Goal: Information Seeking & Learning: Find specific fact

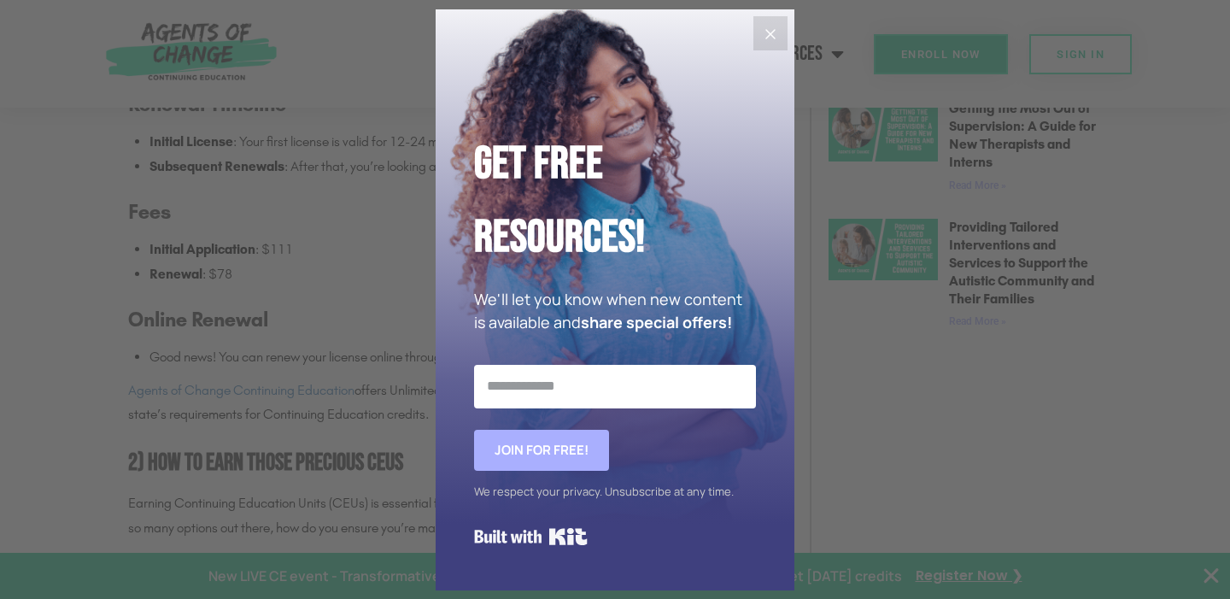
scroll to position [1362, 0]
click at [766, 43] on icon "Close" at bounding box center [770, 34] width 21 height 21
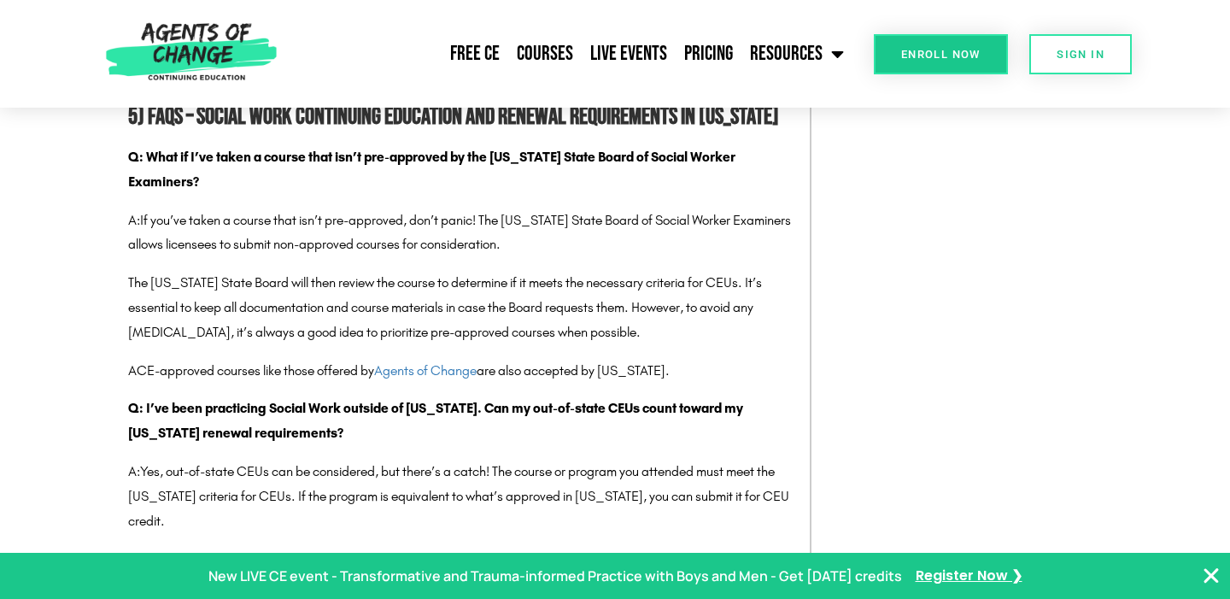
scroll to position [3498, 0]
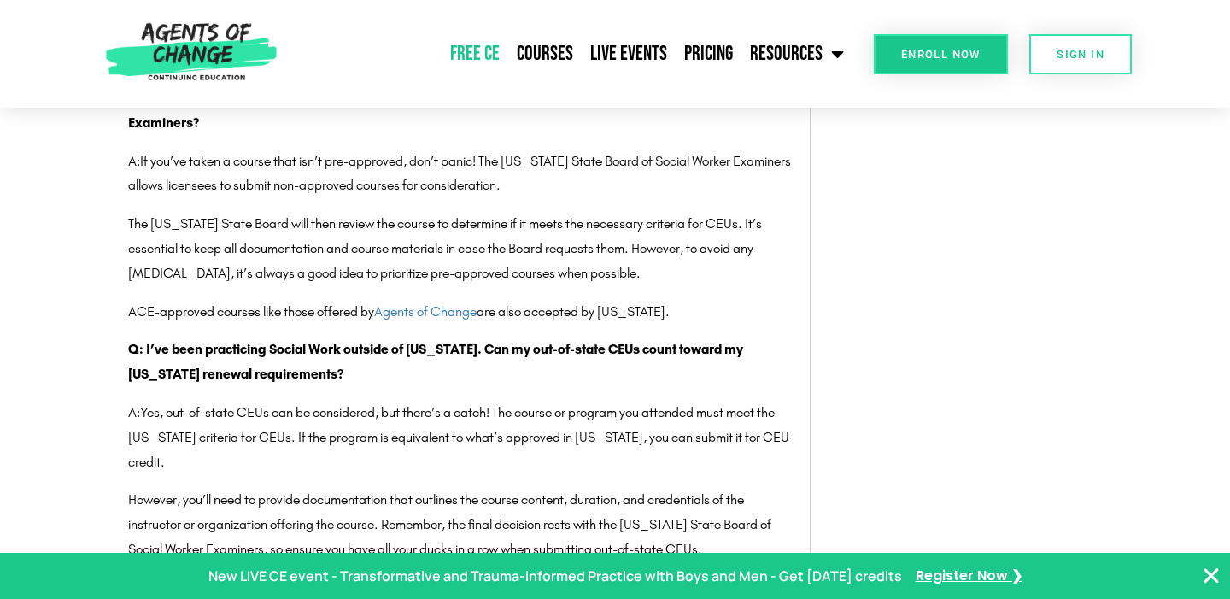
click at [500, 54] on link "Free CE" at bounding box center [475, 53] width 67 height 43
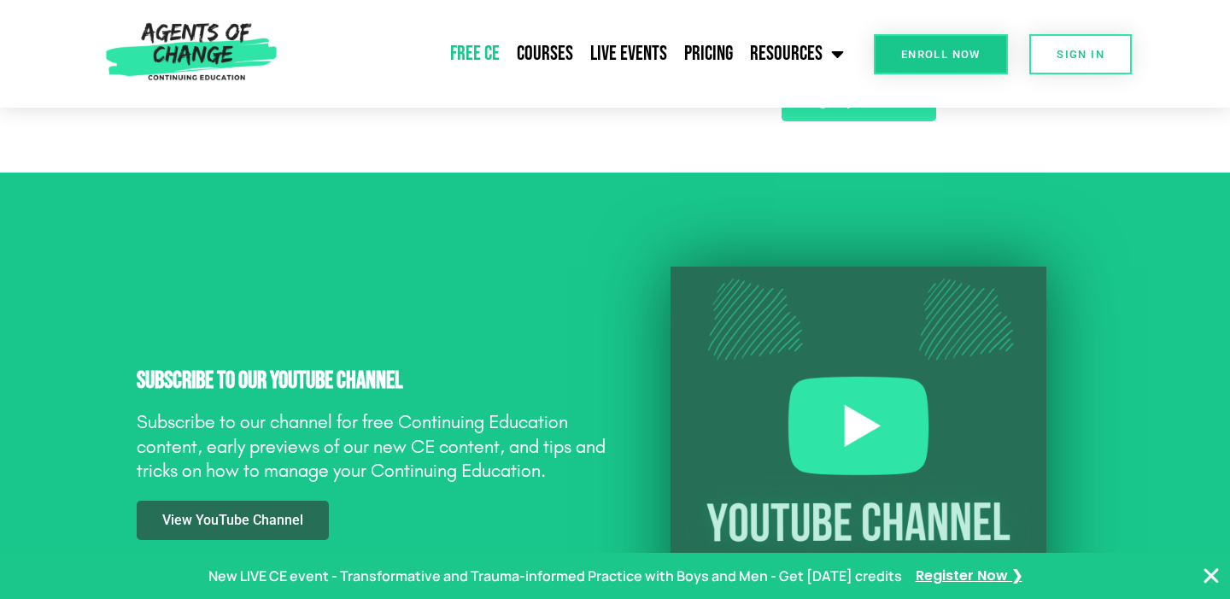
scroll to position [1377, 0]
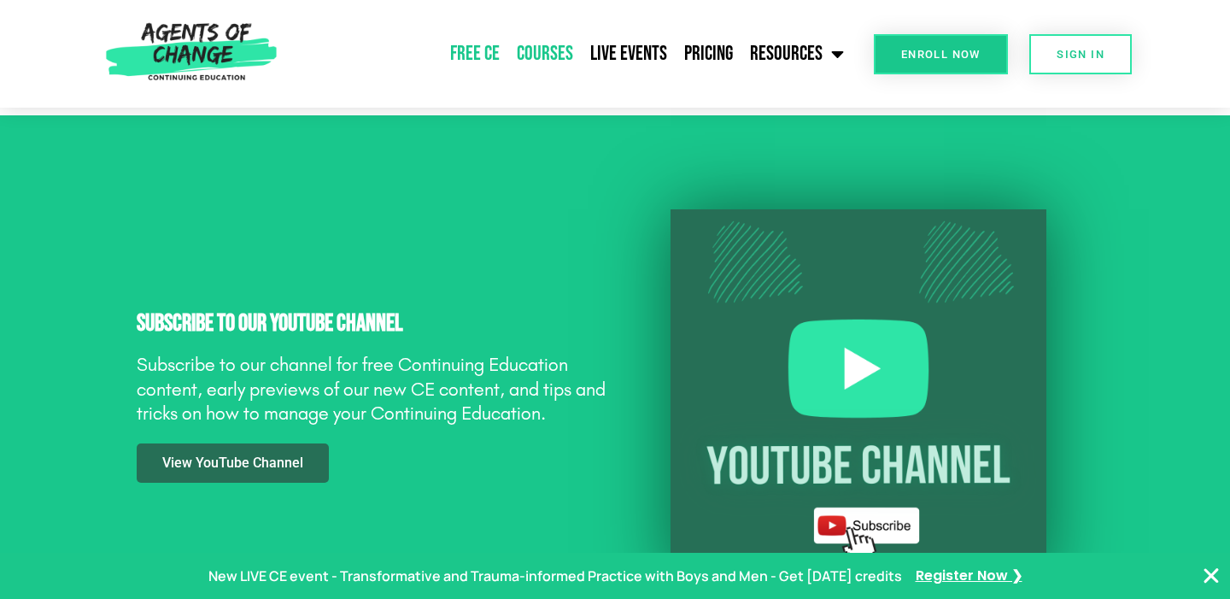
click at [554, 54] on link "Courses" at bounding box center [544, 53] width 73 height 43
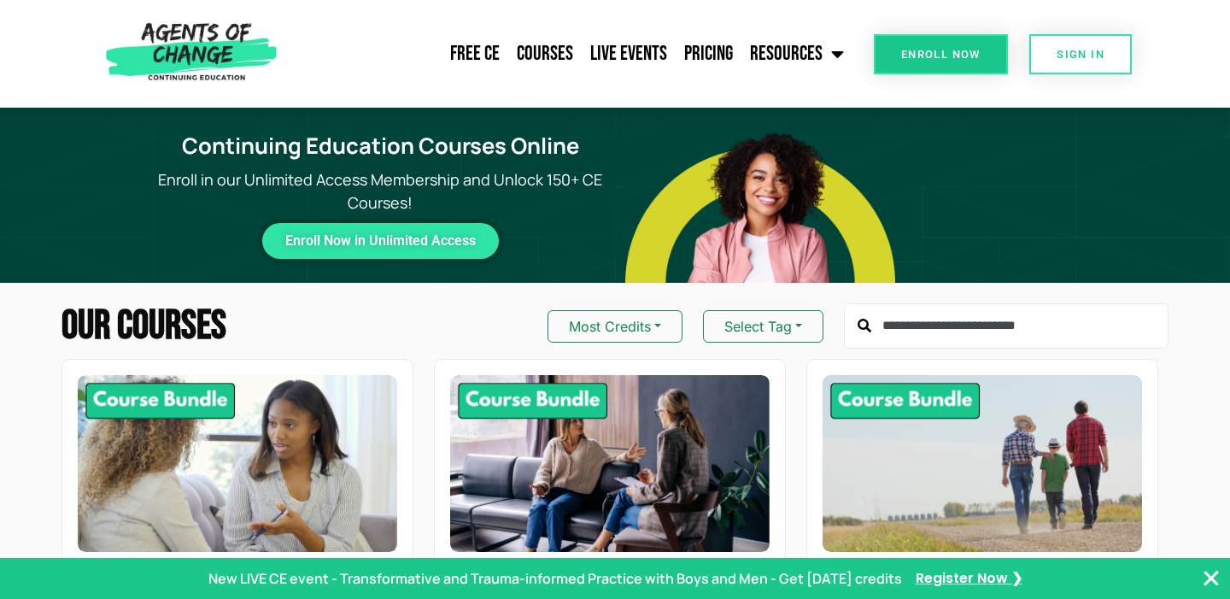
scroll to position [24, 0]
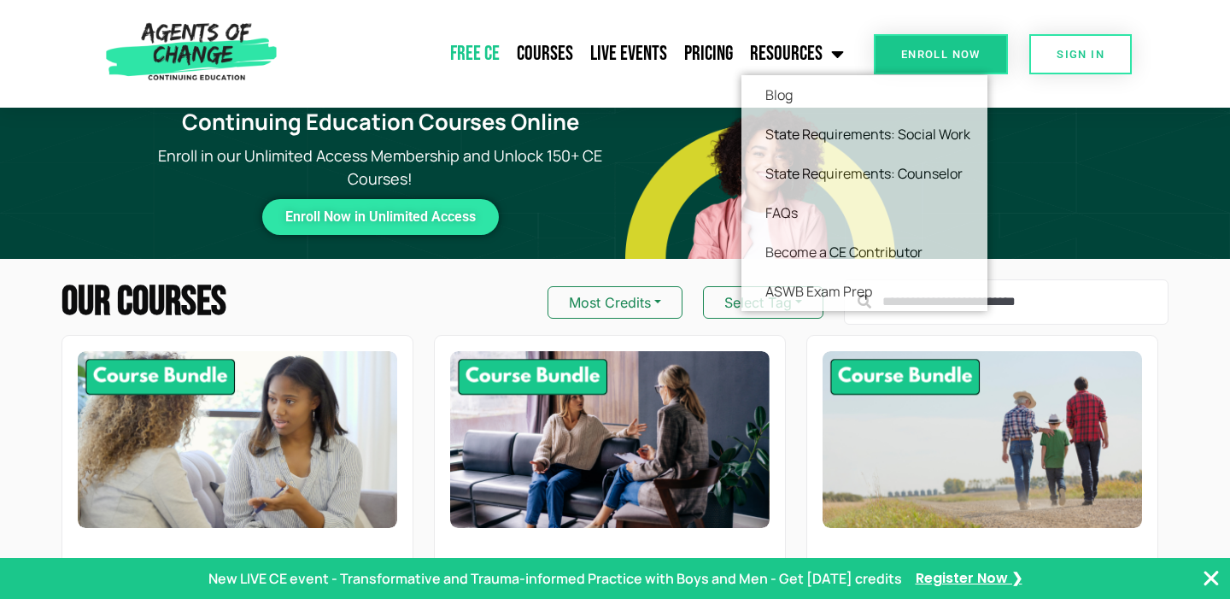
click at [481, 62] on link "Free CE" at bounding box center [475, 53] width 67 height 43
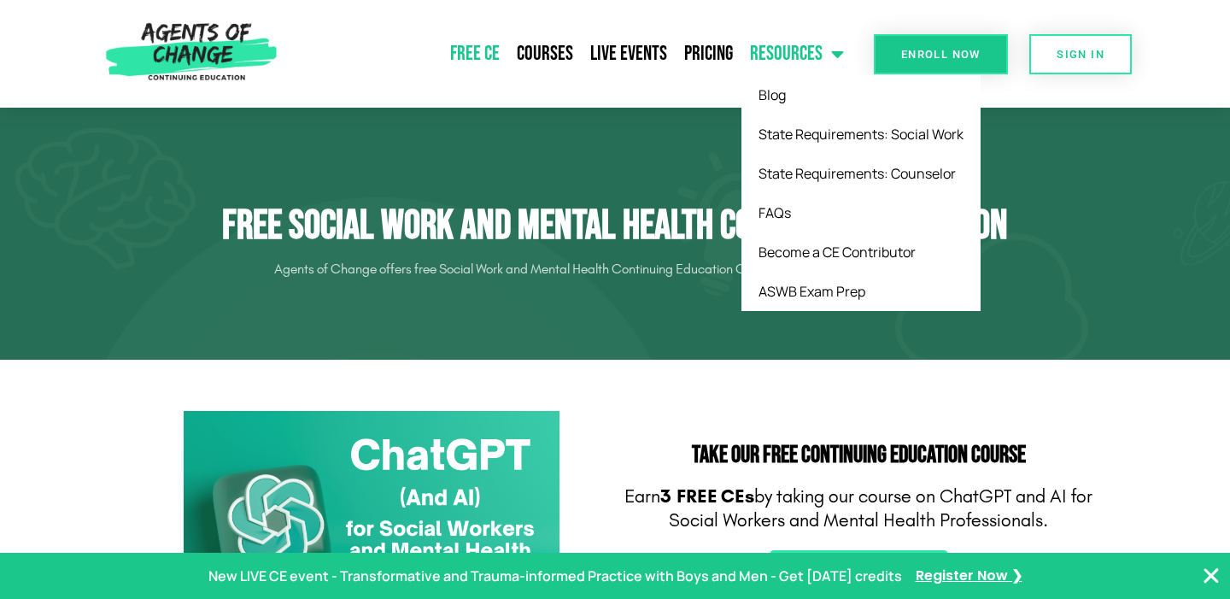
click at [777, 56] on link "Resources" at bounding box center [796, 53] width 111 height 43
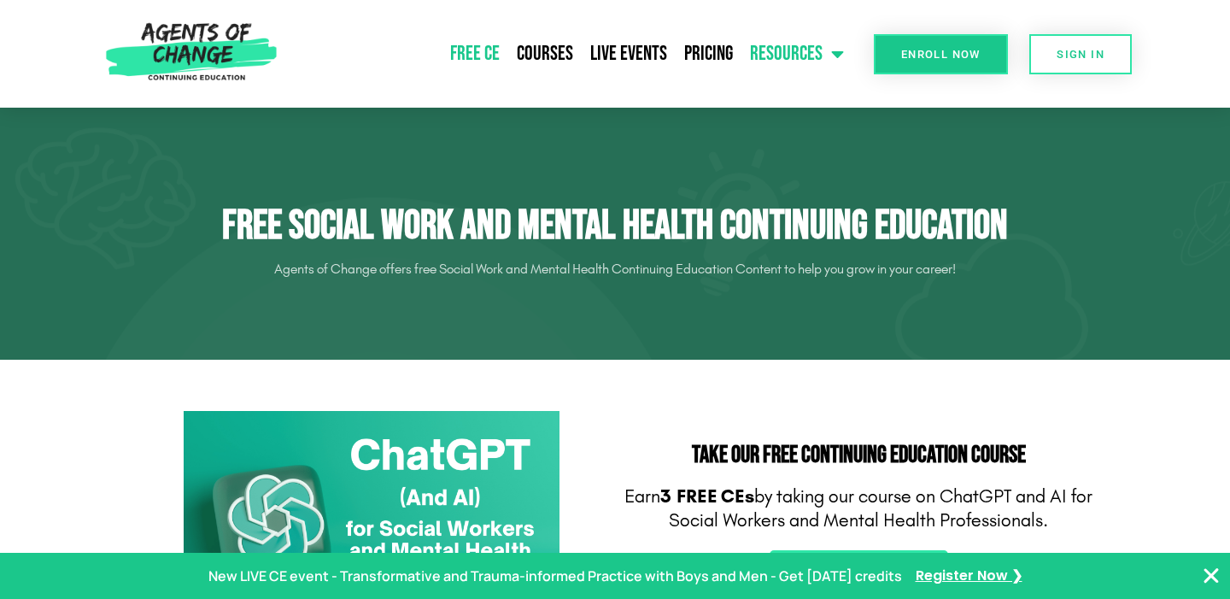
click at [777, 57] on link "Resources" at bounding box center [796, 53] width 111 height 43
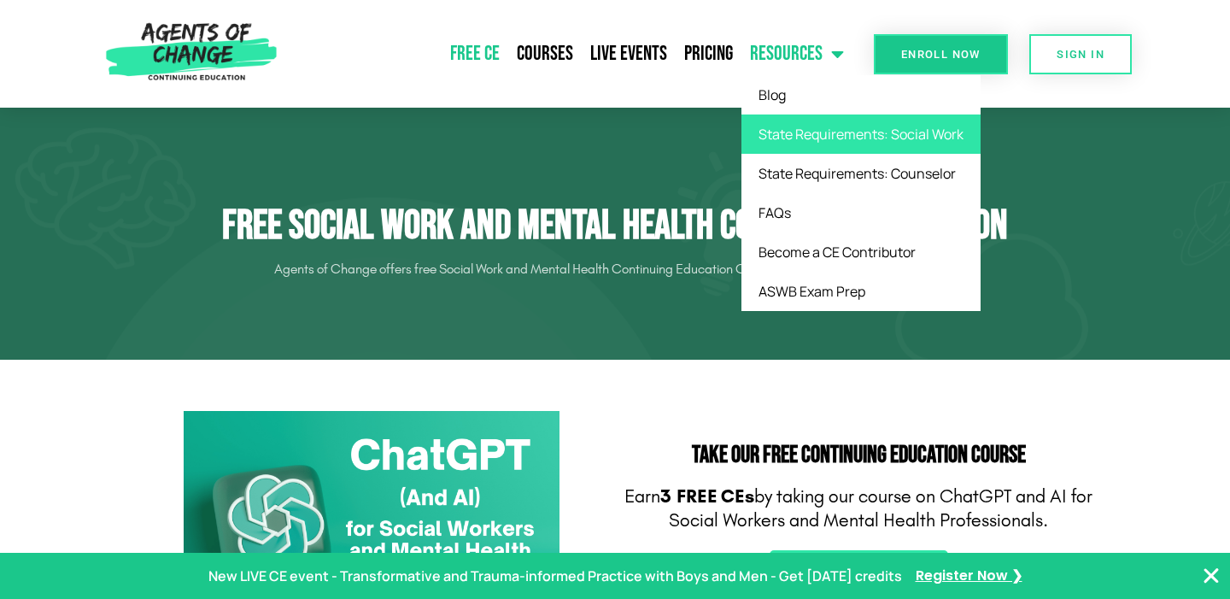
click at [782, 135] on link "State Requirements: Social Work" at bounding box center [860, 133] width 239 height 39
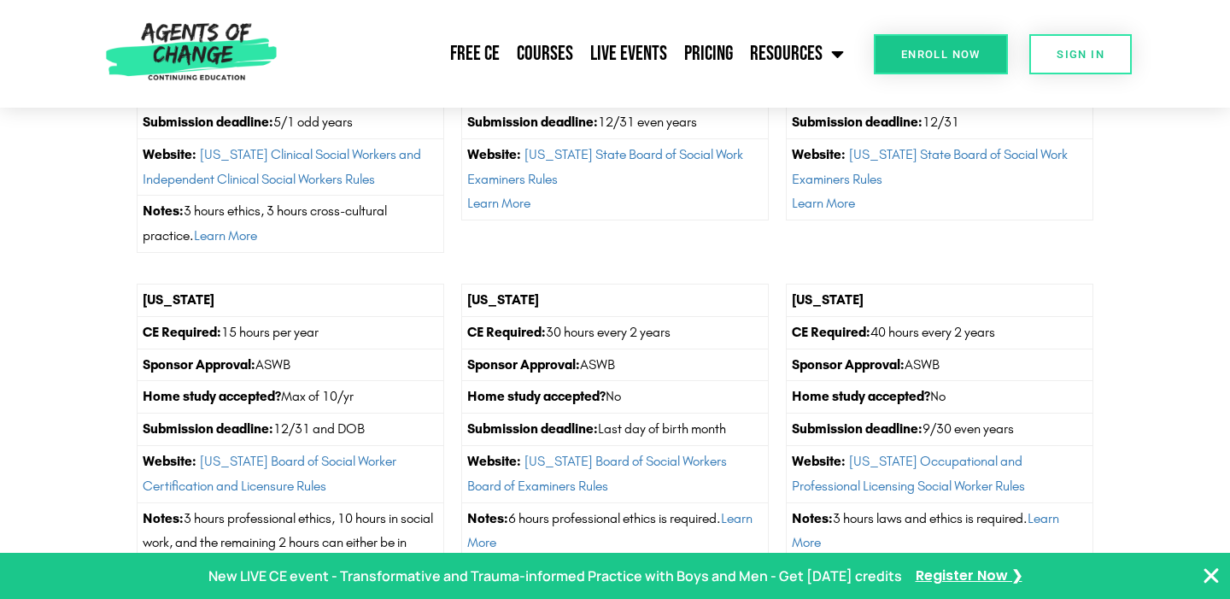
scroll to position [5480, 0]
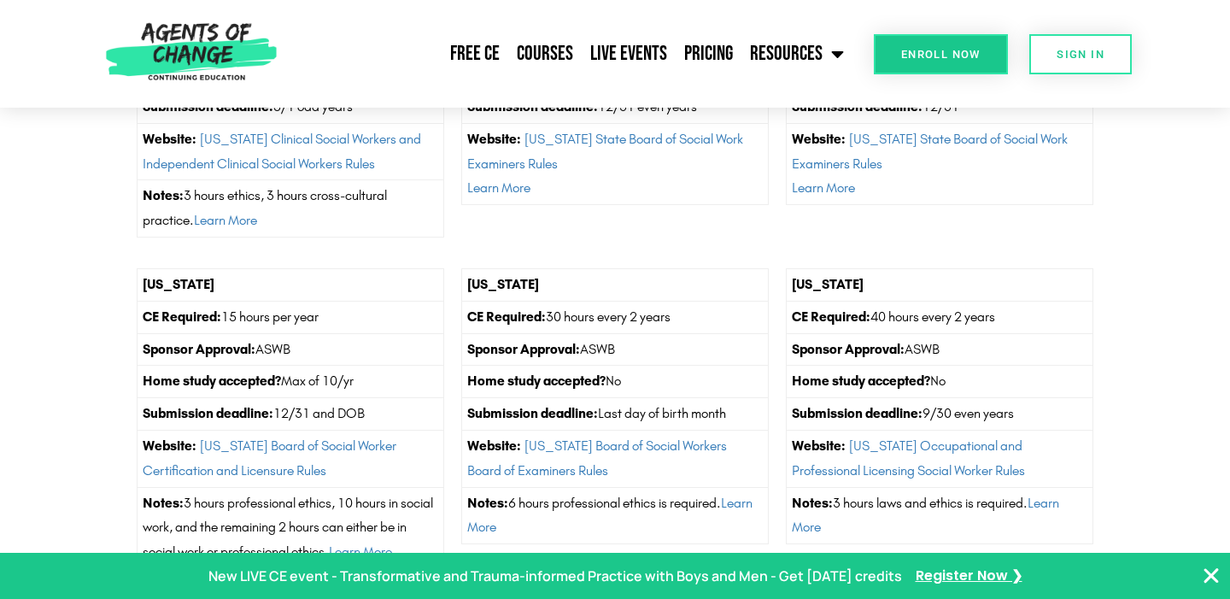
drag, startPoint x: 656, startPoint y: 277, endPoint x: 642, endPoint y: 261, distance: 21.8
click at [642, 269] on tbody "[US_STATE] CE Required: 30 hours every 2 years Sponsor Approval: ASWB Home stud…" at bounding box center [614, 406] width 307 height 275
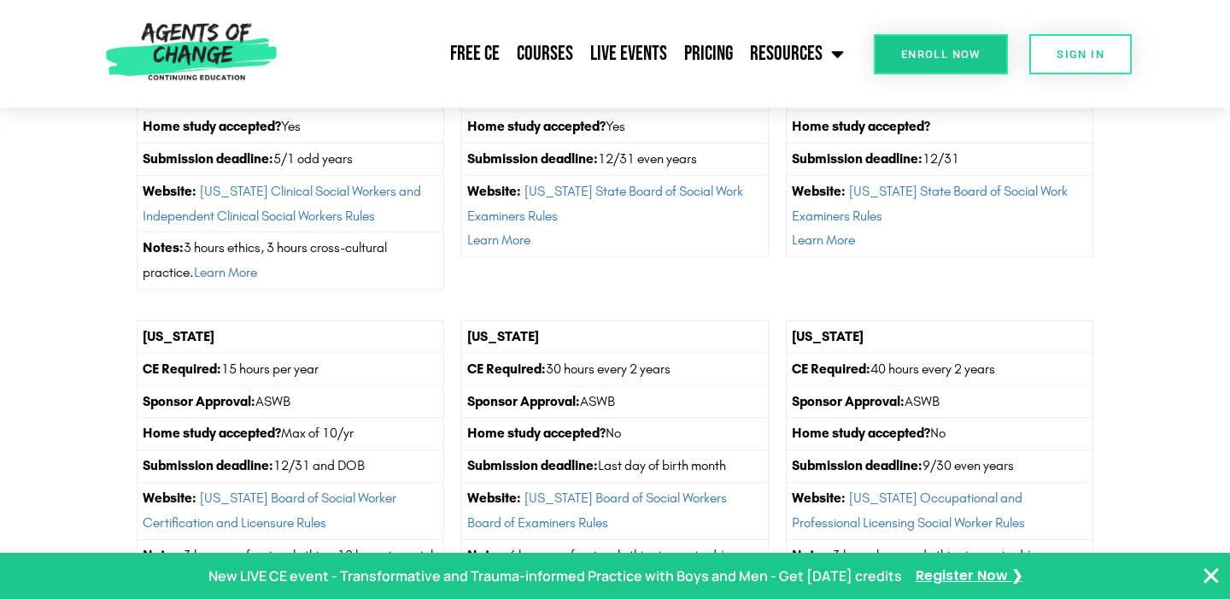
scroll to position [5431, 0]
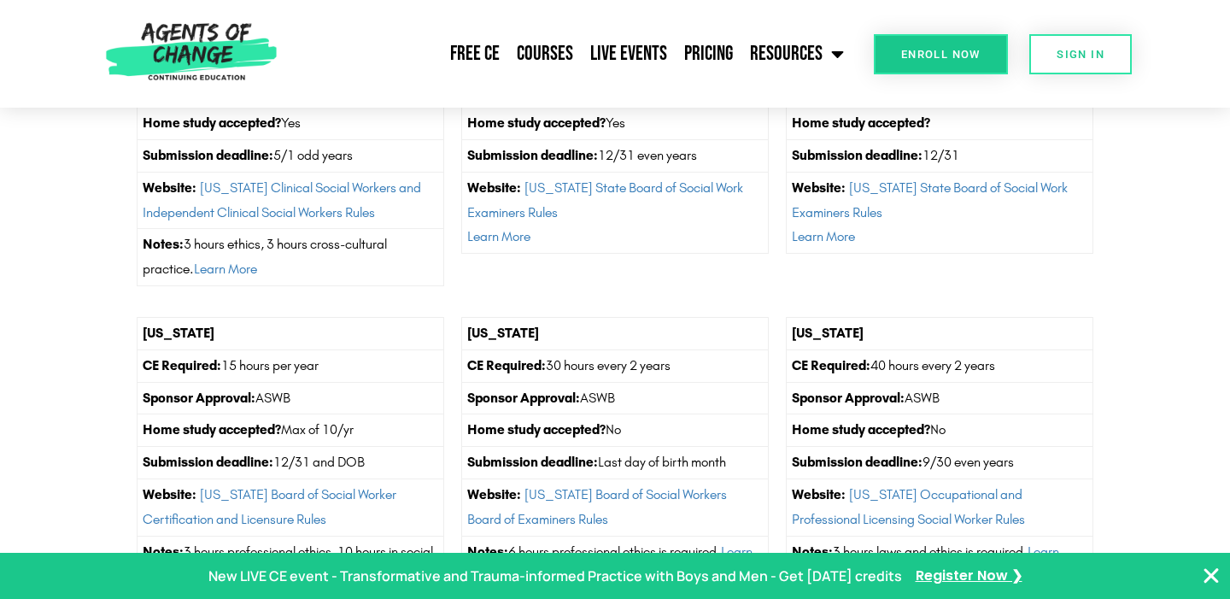
click at [642, 414] on td "Home study accepted? No" at bounding box center [614, 430] width 307 height 32
click at [623, 486] on link "[US_STATE] Board of Social Workers Board of Examiners Rules" at bounding box center [597, 506] width 260 height 41
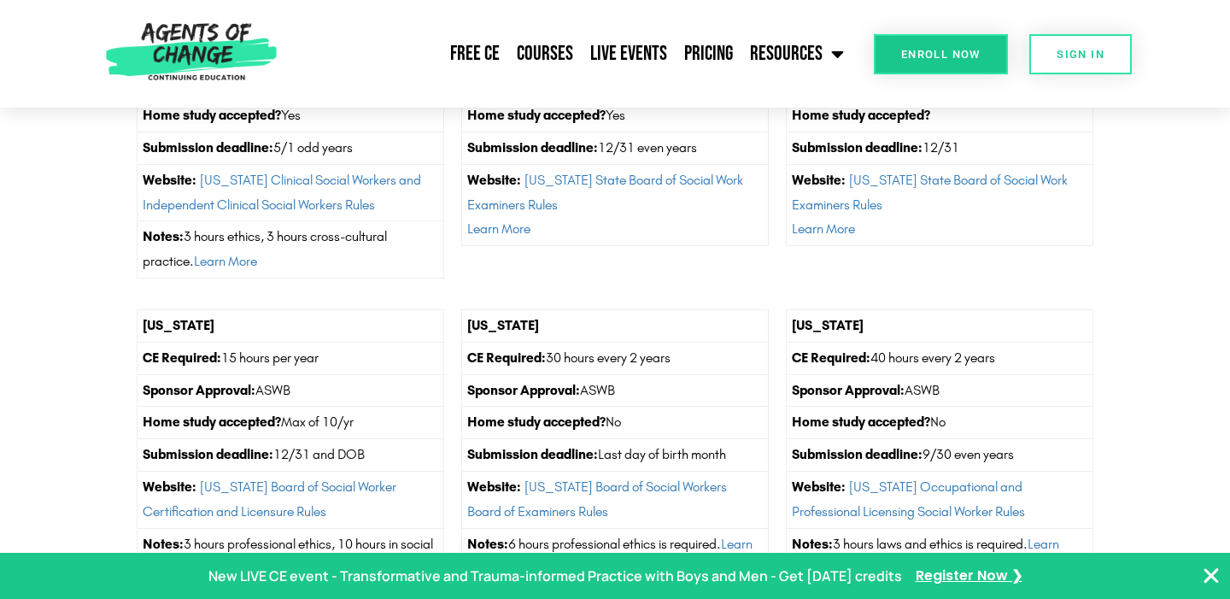
scroll to position [5441, 0]
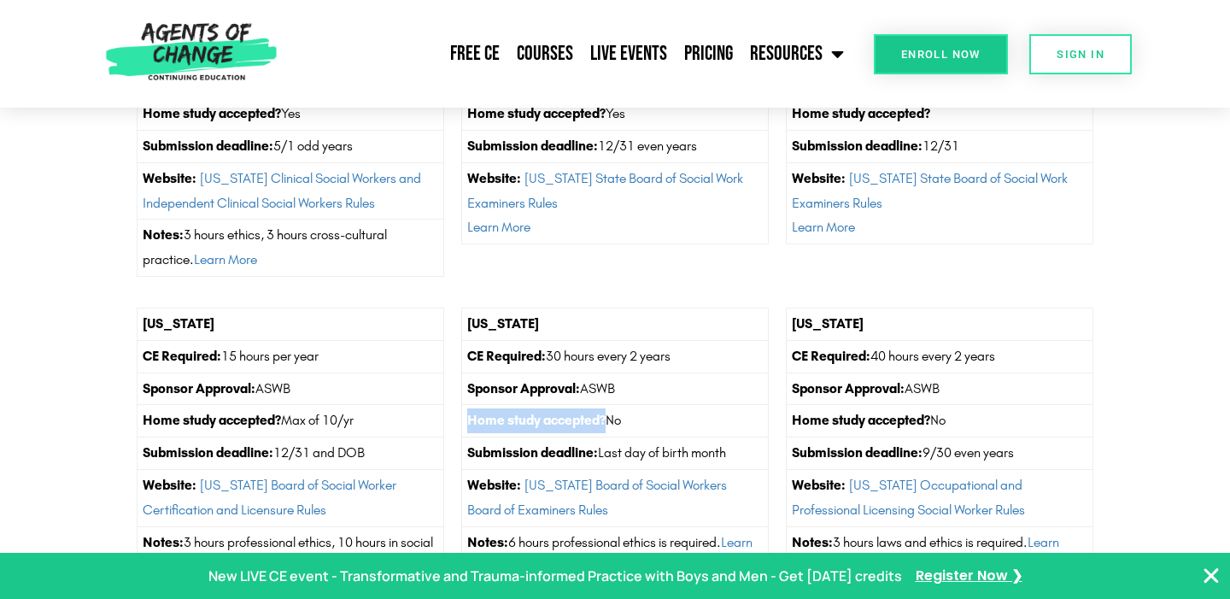
drag, startPoint x: 472, startPoint y: 322, endPoint x: 608, endPoint y: 327, distance: 136.8
click at [606, 412] on strong "Home study accepted?" at bounding box center [536, 420] width 138 height 16
copy strong "Home study accepted?"
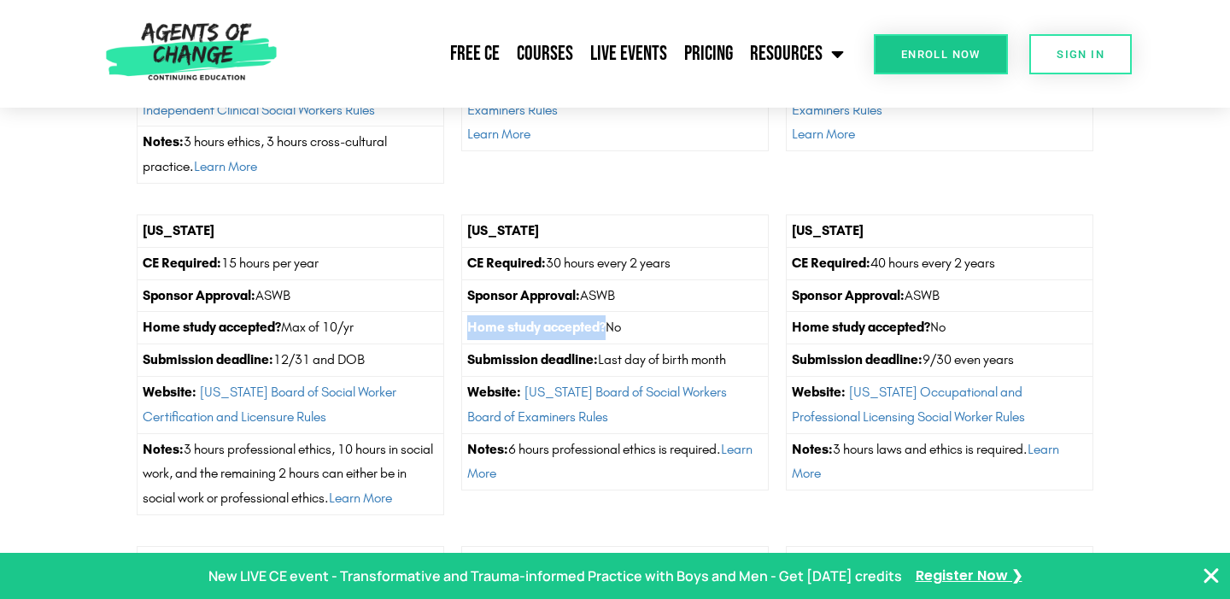
scroll to position [5532, 0]
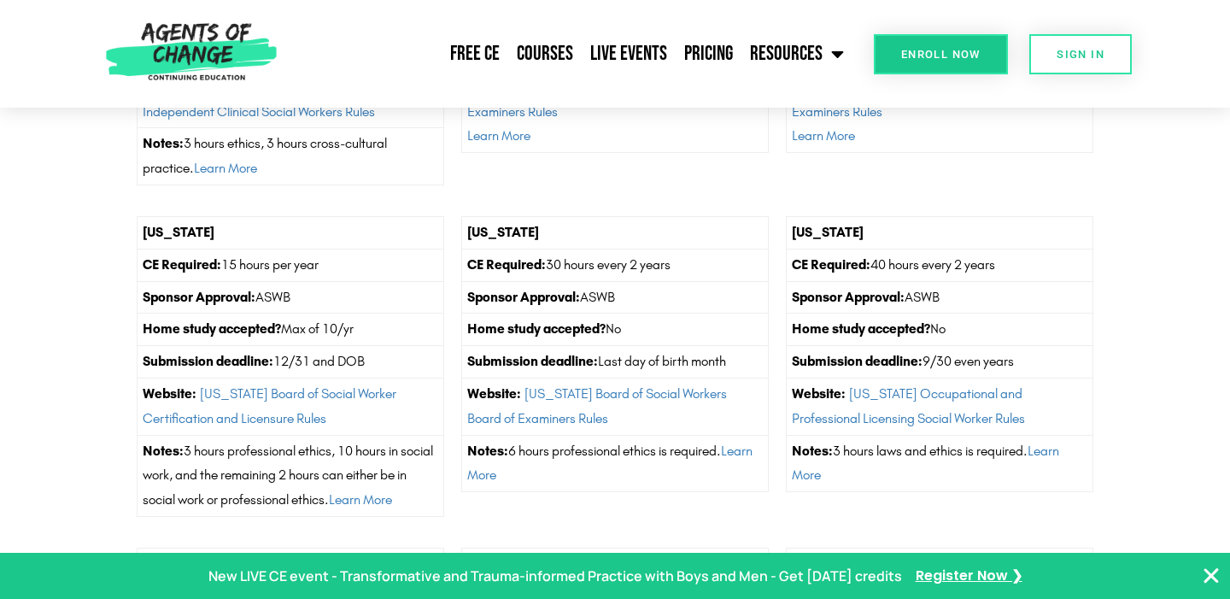
click at [642, 435] on td "Notes: 6 hours professional ethics is required. Learn More" at bounding box center [614, 463] width 307 height 57
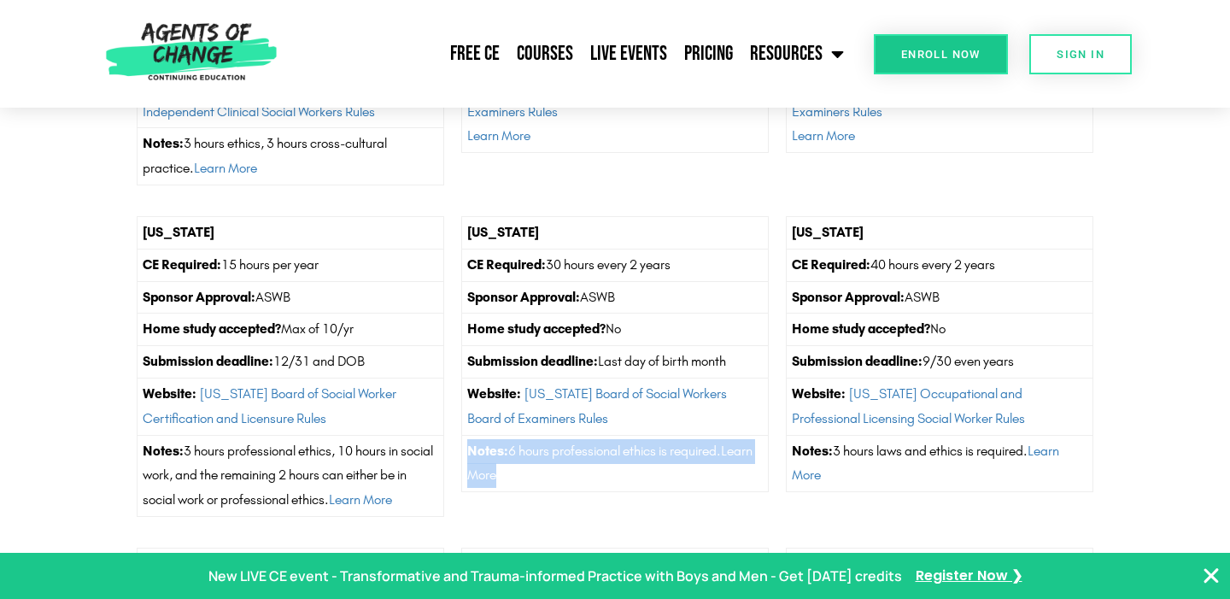
click at [642, 435] on td "Notes: 6 hours professional ethics is required. Learn More" at bounding box center [614, 463] width 307 height 57
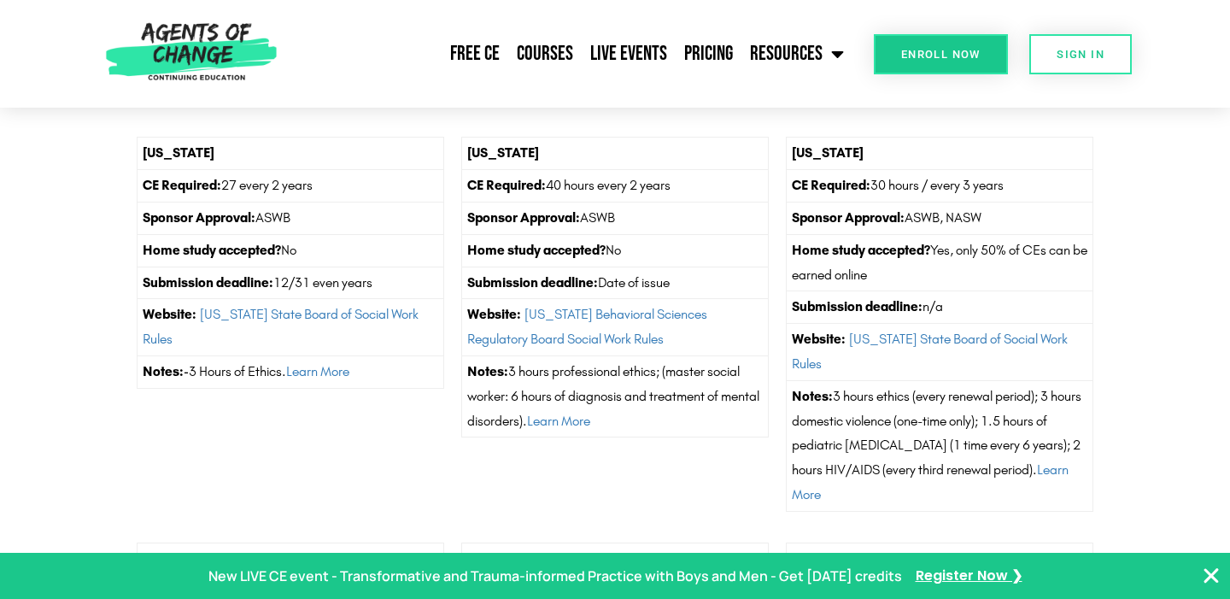
scroll to position [2394, 0]
